Goal: Transaction & Acquisition: Purchase product/service

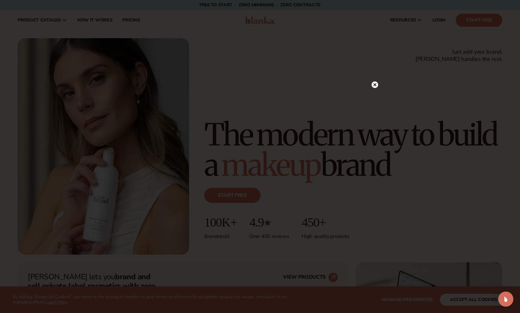
click at [374, 85] on icon at bounding box center [375, 84] width 3 height 3
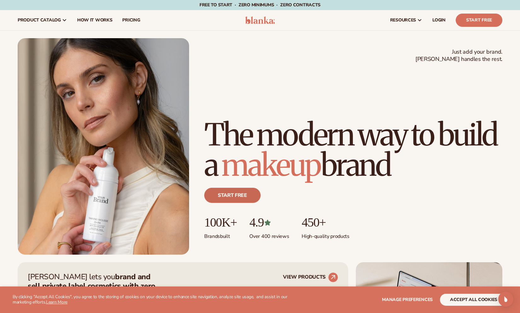
click at [236, 194] on link "Start free" at bounding box center [232, 195] width 56 height 15
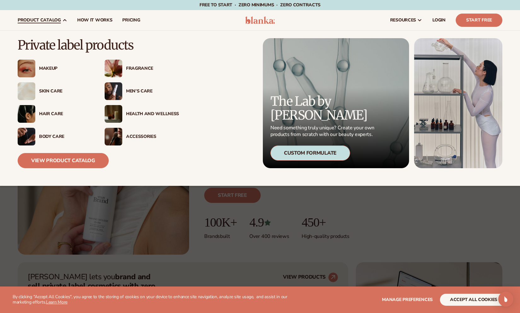
click at [141, 94] on div "Men’s Care" at bounding box center [152, 91] width 53 height 5
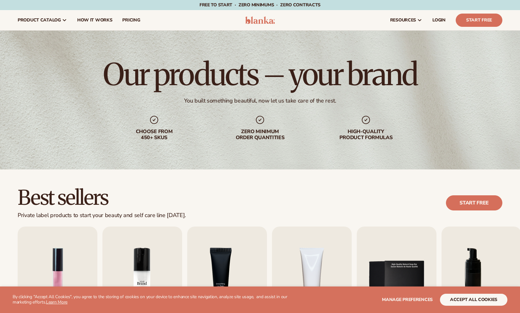
scroll to position [126, 0]
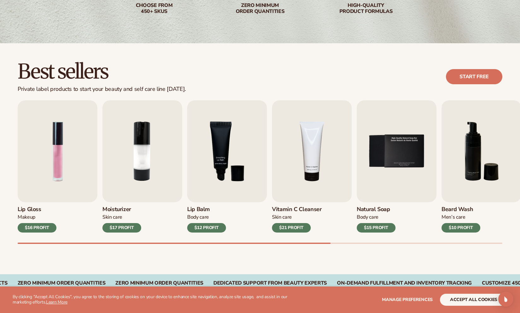
click at [221, 91] on div "Best sellers Private label products to start your beauty and self care line [DA…" at bounding box center [260, 77] width 485 height 32
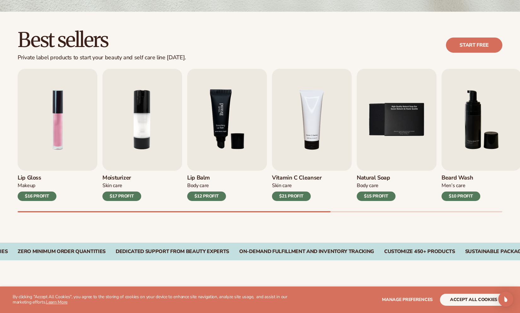
scroll to position [221, 0]
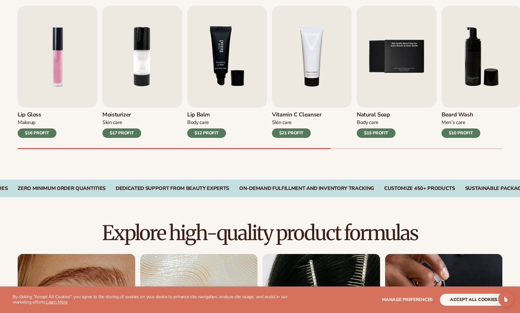
click at [210, 80] on img "3 / 9" at bounding box center [227, 57] width 80 height 102
click at [316, 57] on img "4 / 9" at bounding box center [312, 57] width 80 height 102
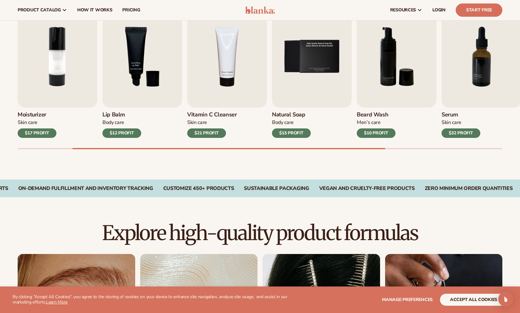
scroll to position [189, 0]
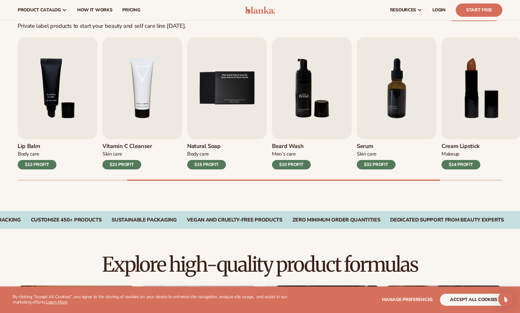
click at [300, 93] on img "6 / 9" at bounding box center [312, 88] width 80 height 102
click at [298, 164] on div "$10 PROFIT" at bounding box center [291, 164] width 39 height 9
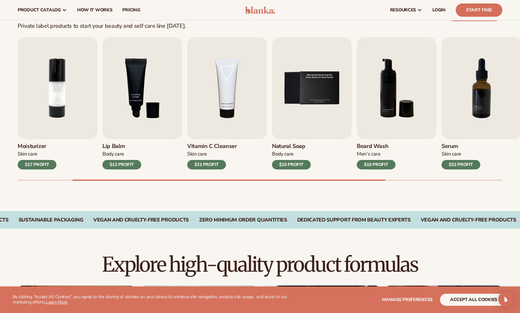
scroll to position [0, 0]
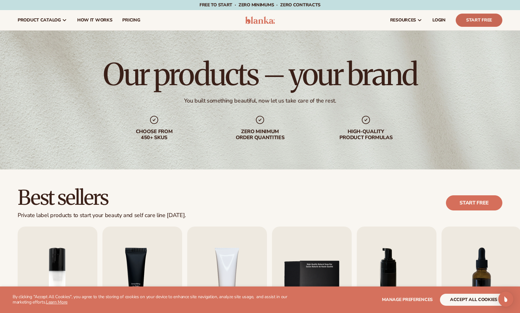
click at [480, 24] on link "Start Free" at bounding box center [479, 20] width 47 height 13
